Goal: Information Seeking & Learning: Understand process/instructions

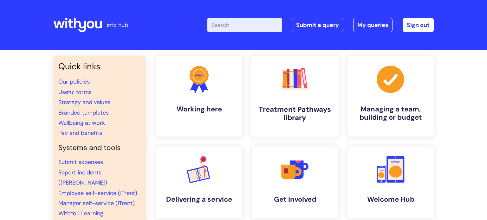
click at [291, 96] on link ".cls-1{fill:#f89b22;}.cls-1,.cls-2,.cls-3,.cls-4,.cls-5,.cls-6,.cls-7{stroke-wi…" at bounding box center [295, 97] width 88 height 82
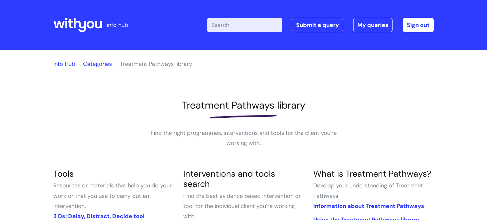
click at [246, 26] on input "Enter your search term here..." at bounding box center [244, 25] width 75 height 14
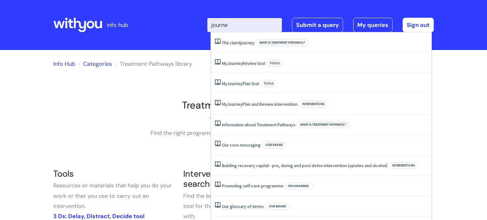
type input "journey"
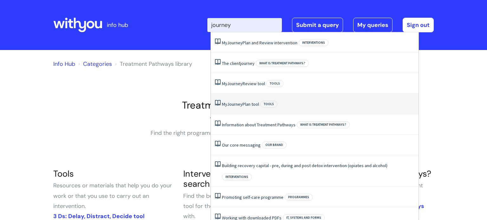
click at [255, 103] on link "My Journey Plan tool" at bounding box center [240, 104] width 37 height 6
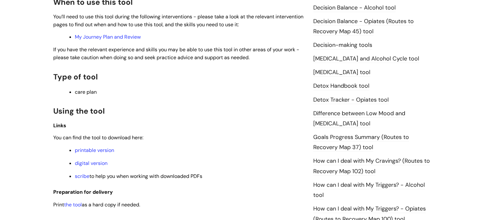
scroll to position [327, 0]
click at [101, 164] on link "digital version" at bounding box center [91, 163] width 33 height 7
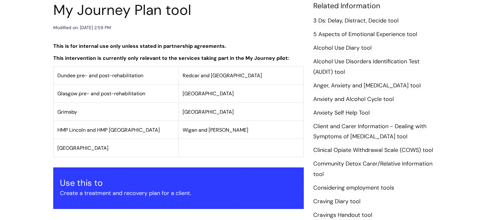
scroll to position [0, 0]
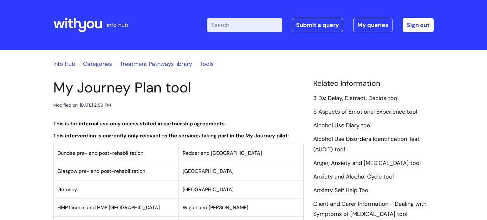
click at [83, 20] on icon at bounding box center [77, 24] width 49 height 15
